Goal: Task Accomplishment & Management: Manage account settings

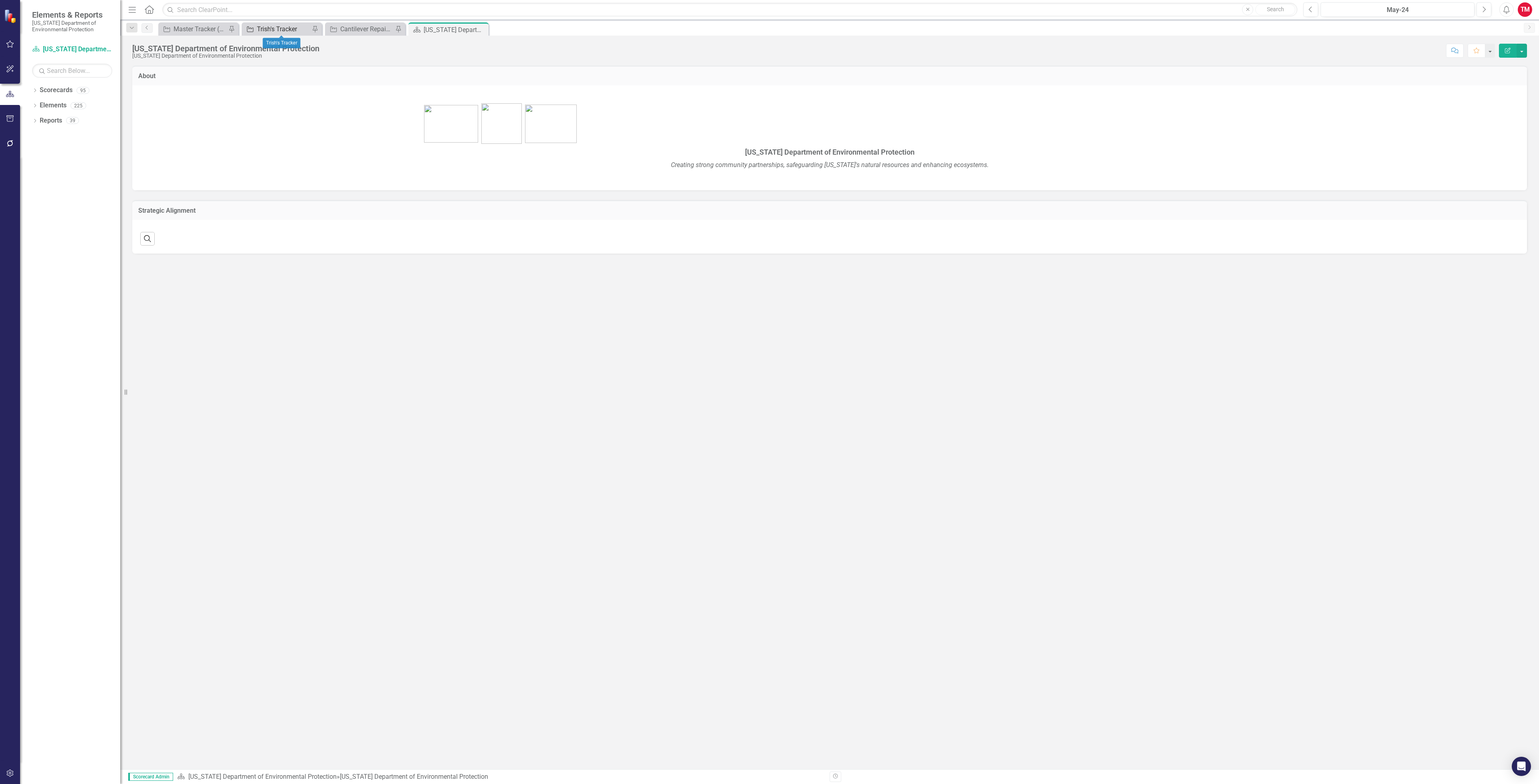
click at [292, 26] on div "Trish's Tracker" at bounding box center [283, 29] width 53 height 10
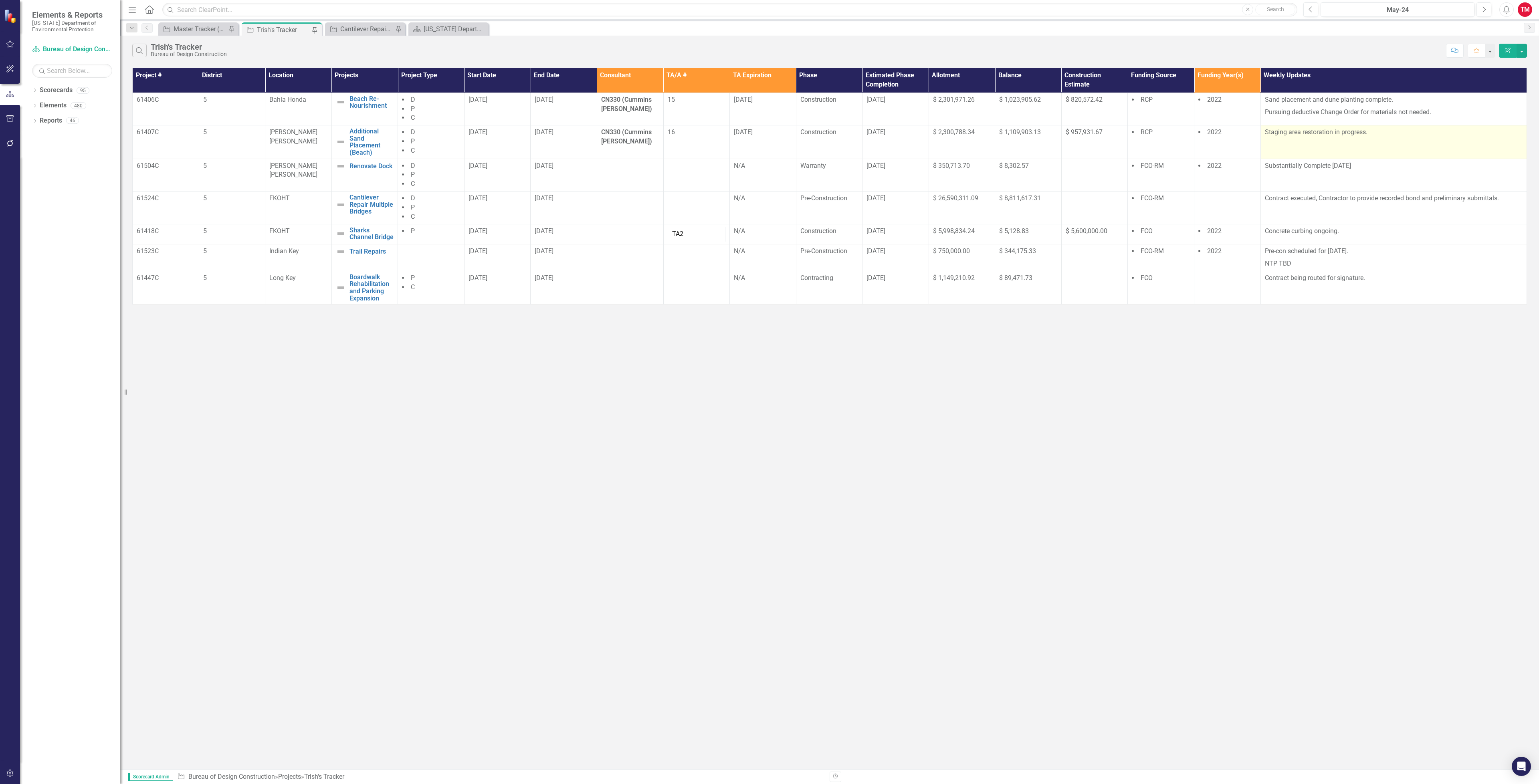
click at [1289, 144] on td "Staging area restoration in progress." at bounding box center [1393, 142] width 266 height 33
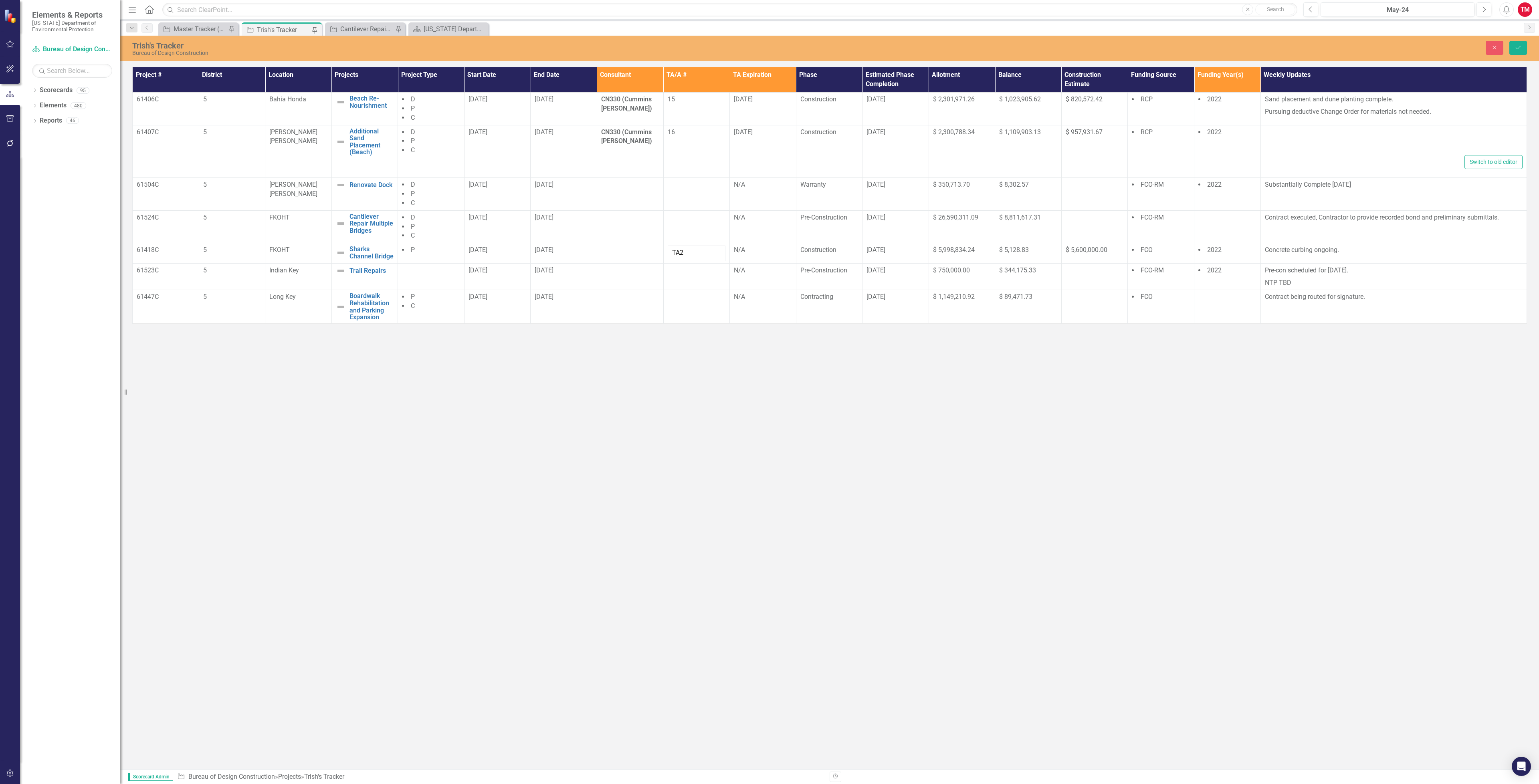
type textarea "<p>Staging area restoration in progress.</p>"
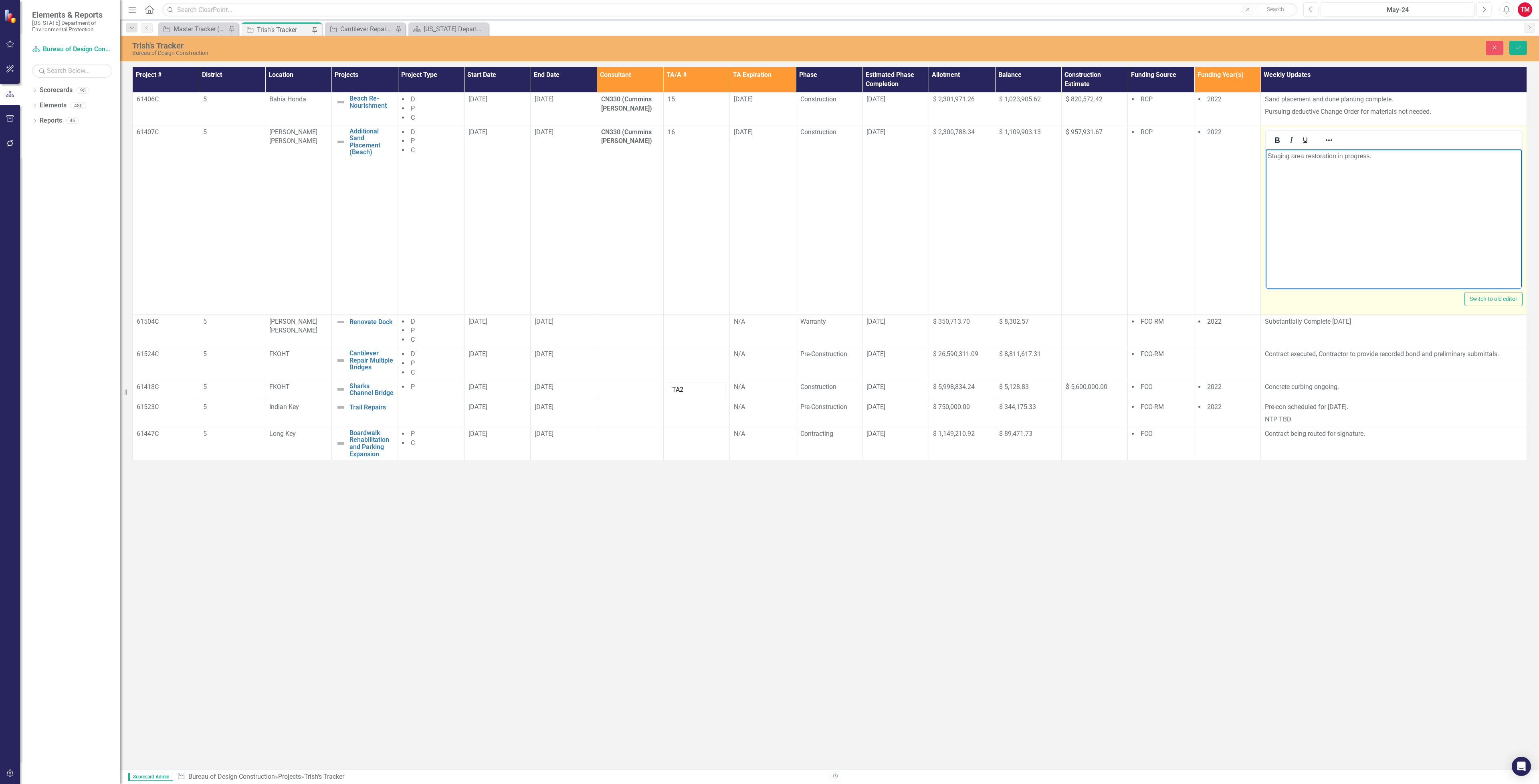
click at [1369, 160] on p "Staging area restoration in progress." at bounding box center [1393, 156] width 252 height 10
drag, startPoint x: 1378, startPoint y: 156, endPoint x: 2529, endPoint y: 305, distance: 1160.6
click at [1265, 156] on html "Staging area restoration in progress." at bounding box center [1393, 209] width 256 height 120
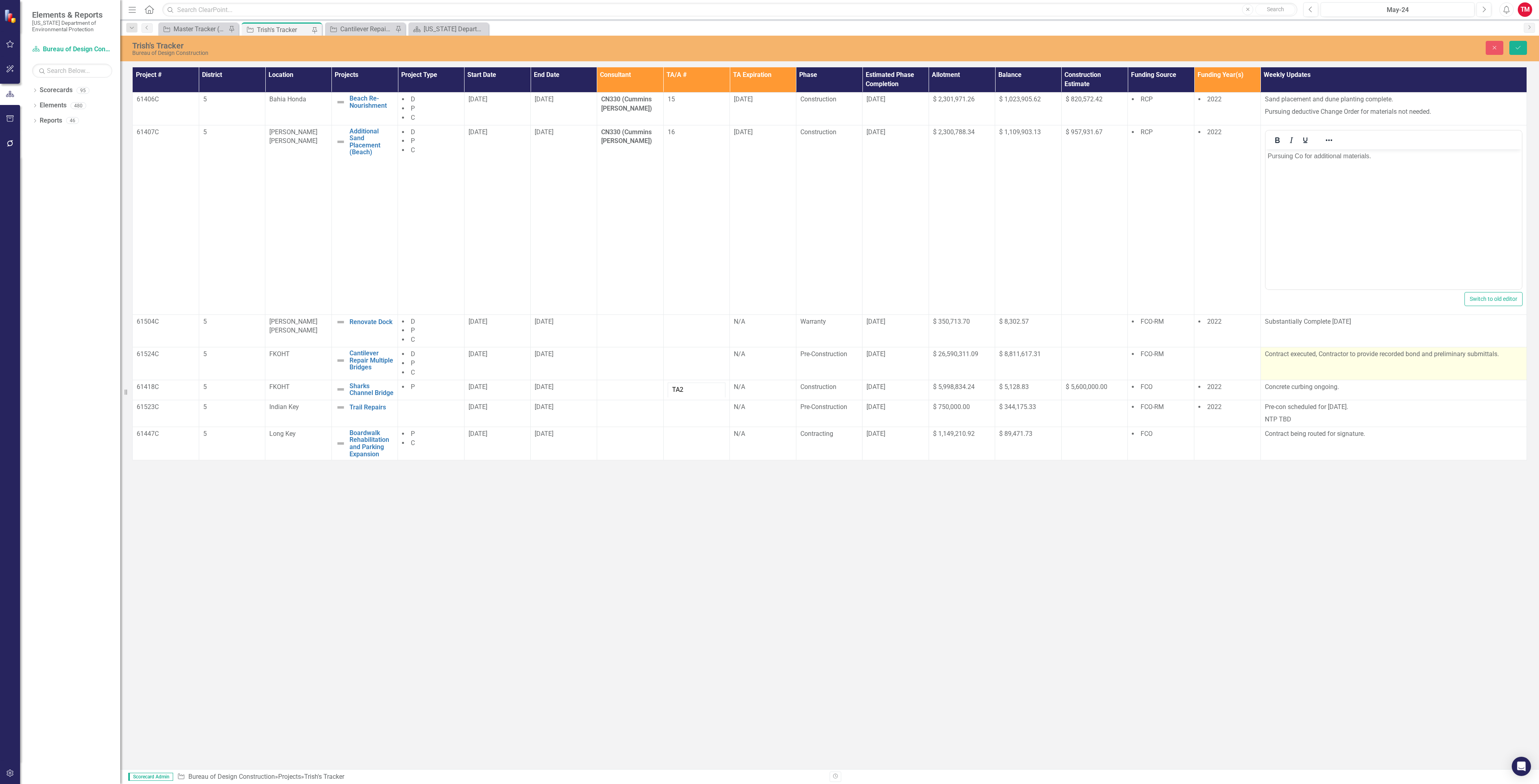
click at [1359, 369] on td "Contract executed, Contractor to provide recorded bond and preliminary submitta…" at bounding box center [1393, 364] width 266 height 33
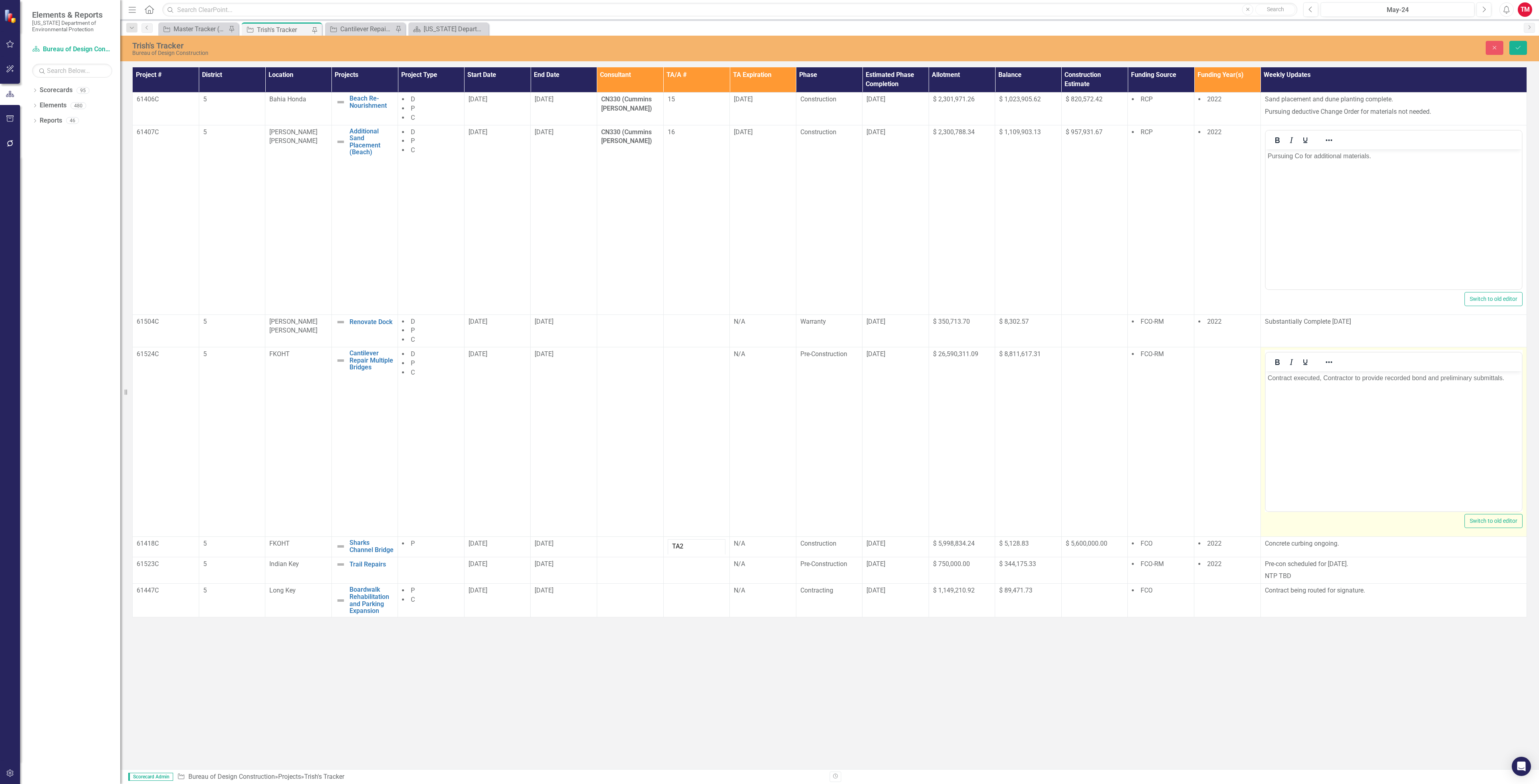
click at [1311, 411] on body "Contract executed, Contractor to provide recorded bond and preliminary submitta…" at bounding box center [1393, 431] width 256 height 120
click at [1510, 382] on p "Contract executed, Contractor to provide recorded bond and preliminary submitta…" at bounding box center [1393, 378] width 252 height 10
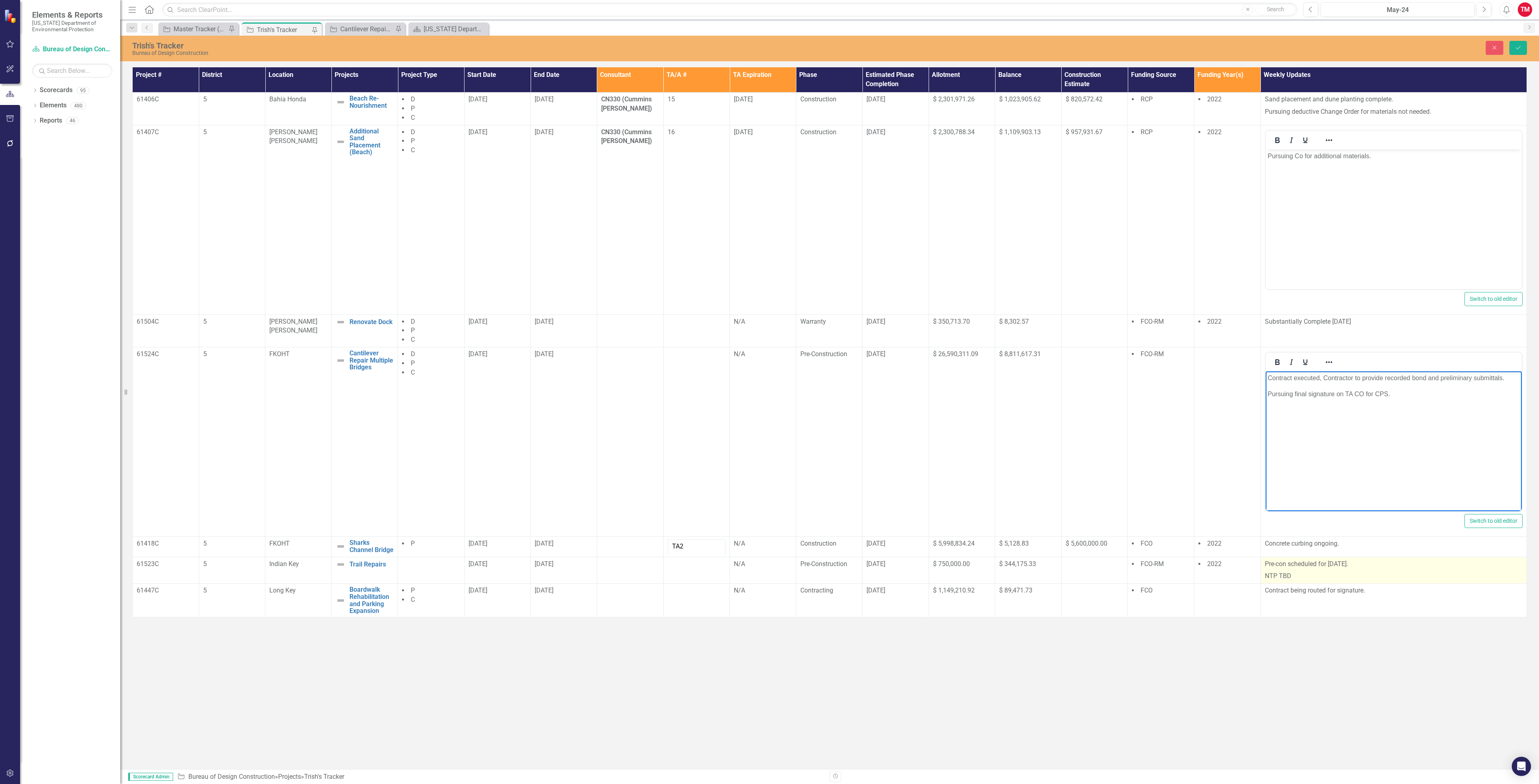
click at [1305, 573] on p "NTP TBD" at bounding box center [1393, 576] width 257 height 11
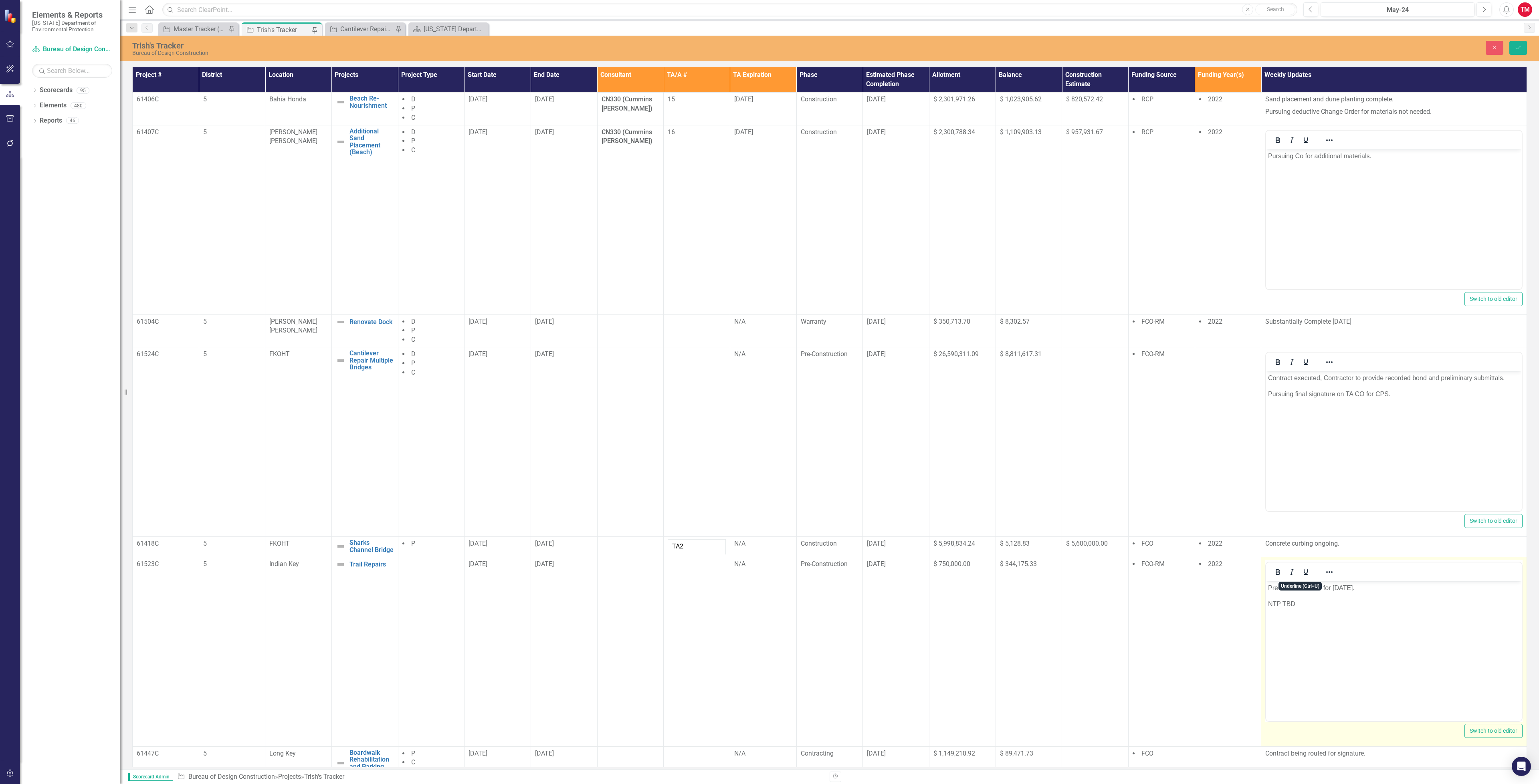
click at [1301, 604] on p "NTP TBD" at bounding box center [1394, 604] width 252 height 10
click at [1515, 50] on icon "Save" at bounding box center [1518, 47] width 7 height 5
